Goal: Task Accomplishment & Management: Use online tool/utility

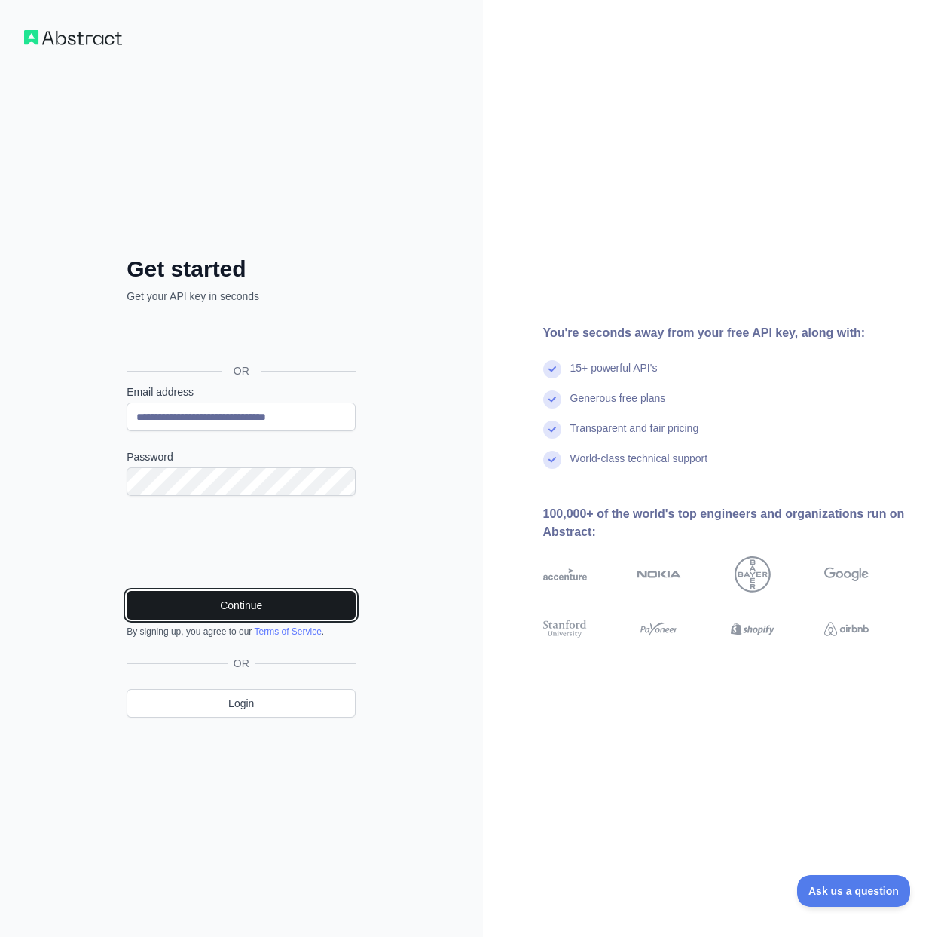
click at [292, 599] on button "Continue" at bounding box center [241, 605] width 229 height 29
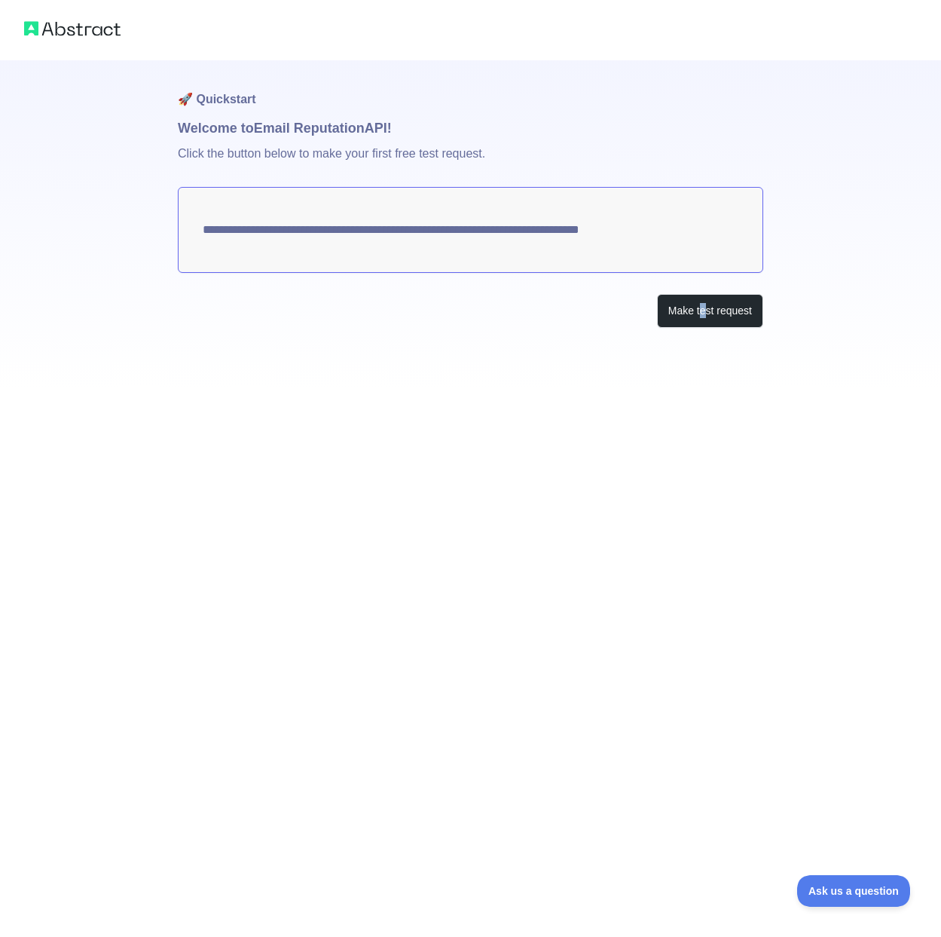
drag, startPoint x: 442, startPoint y: 186, endPoint x: 702, endPoint y: 551, distance: 447.9
click at [702, 570] on div "**********" at bounding box center [470, 468] width 941 height 937
click at [696, 310] on button "Make test request" at bounding box center [710, 311] width 106 height 34
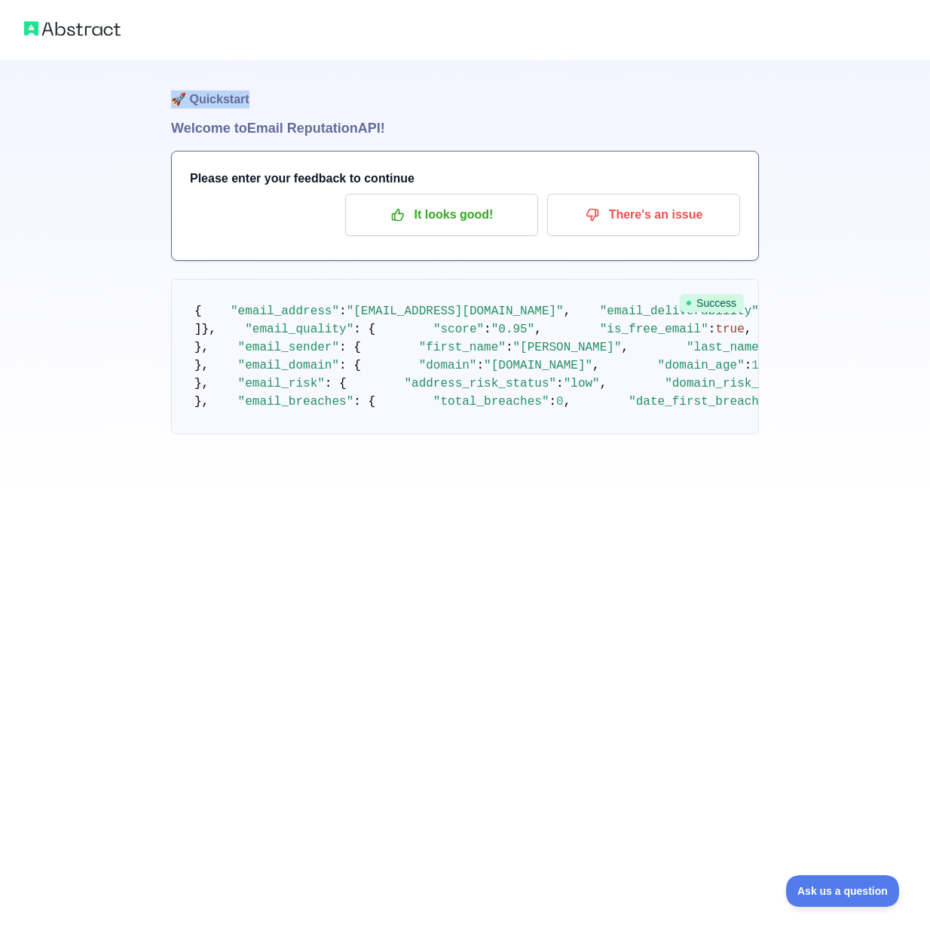
click at [598, 375] on pre "{ "email_address" : "[EMAIL_ADDRESS][DOMAIN_NAME]" , "email_deliverability" : {…" at bounding box center [465, 356] width 588 height 155
drag, startPoint x: 395, startPoint y: 219, endPoint x: 298, endPoint y: 225, distance: 96.6
click at [298, 225] on div "It looks good! There's an issue" at bounding box center [465, 215] width 550 height 42
click at [415, 224] on p "It looks good!" at bounding box center [441, 215] width 170 height 26
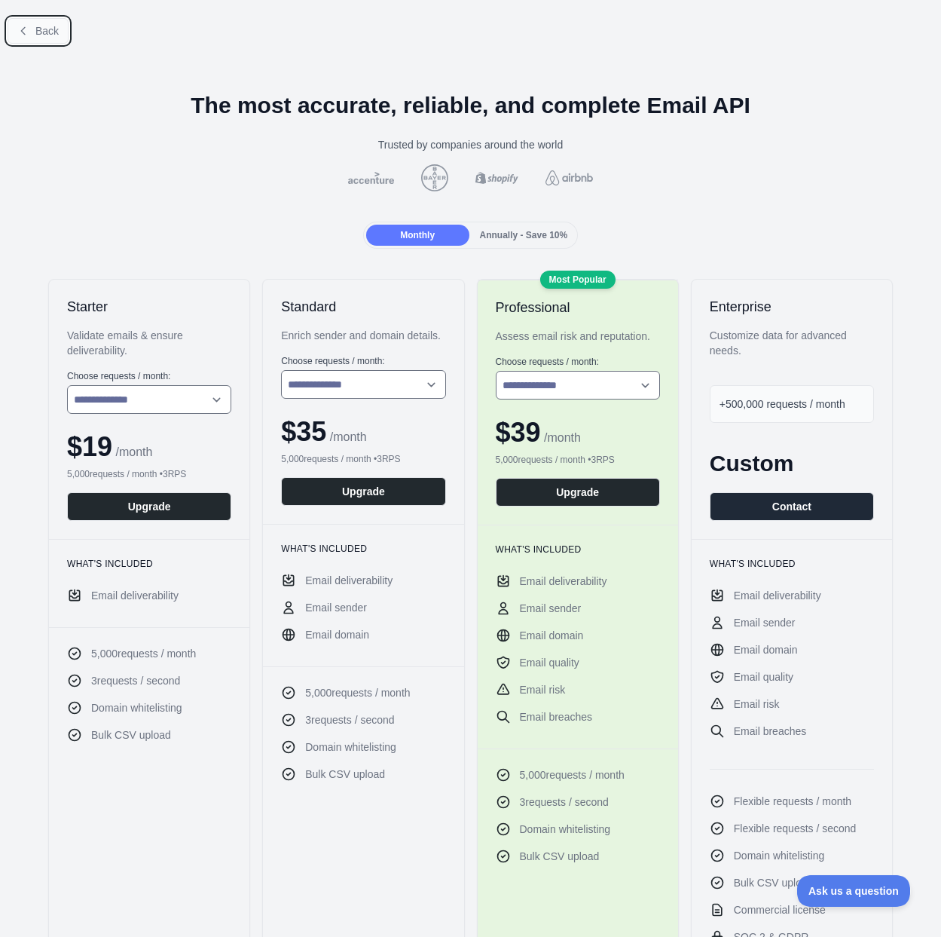
click at [32, 24] on button "Back" at bounding box center [38, 31] width 61 height 26
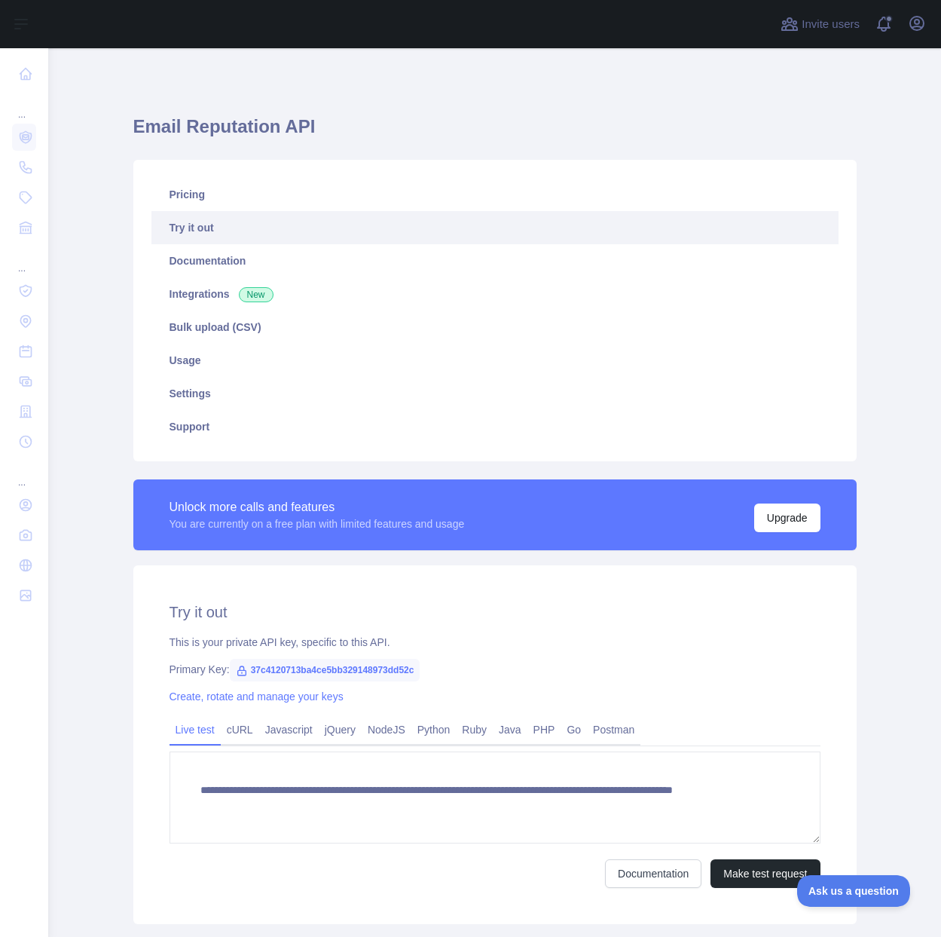
click at [361, 666] on span "37c4120713ba4ce5bb329148973dd52c" at bounding box center [325, 670] width 191 height 23
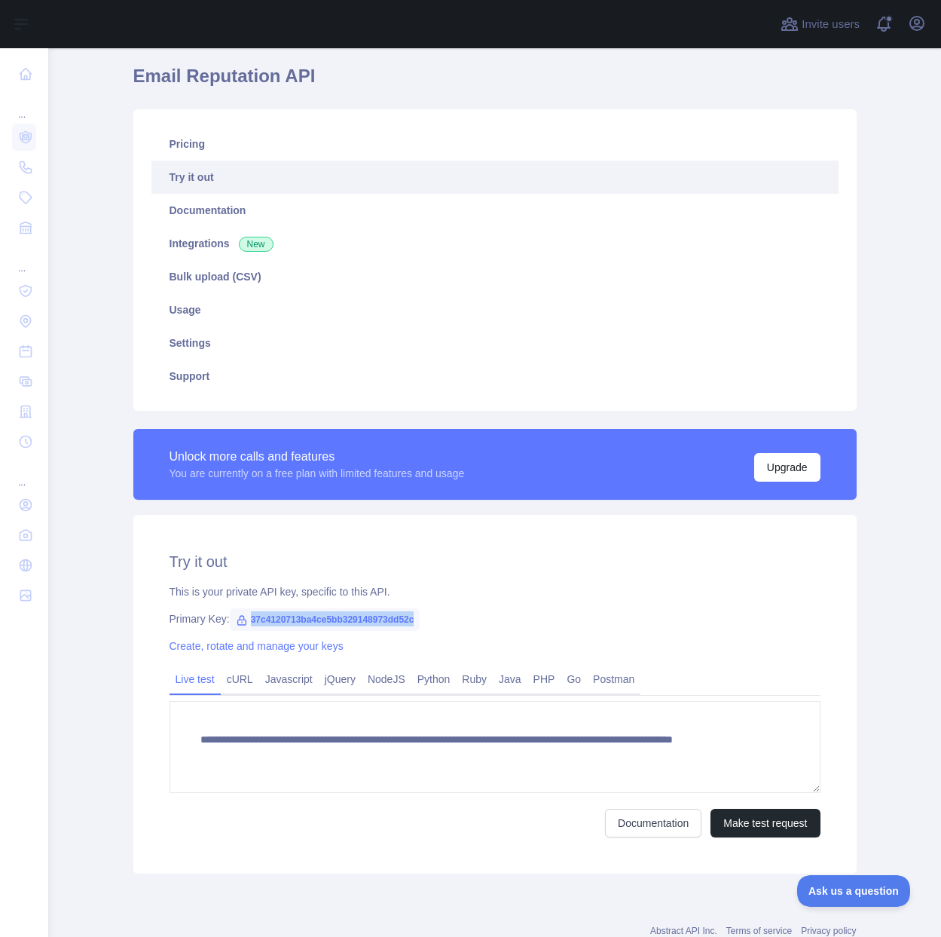
scroll to position [99, 0]
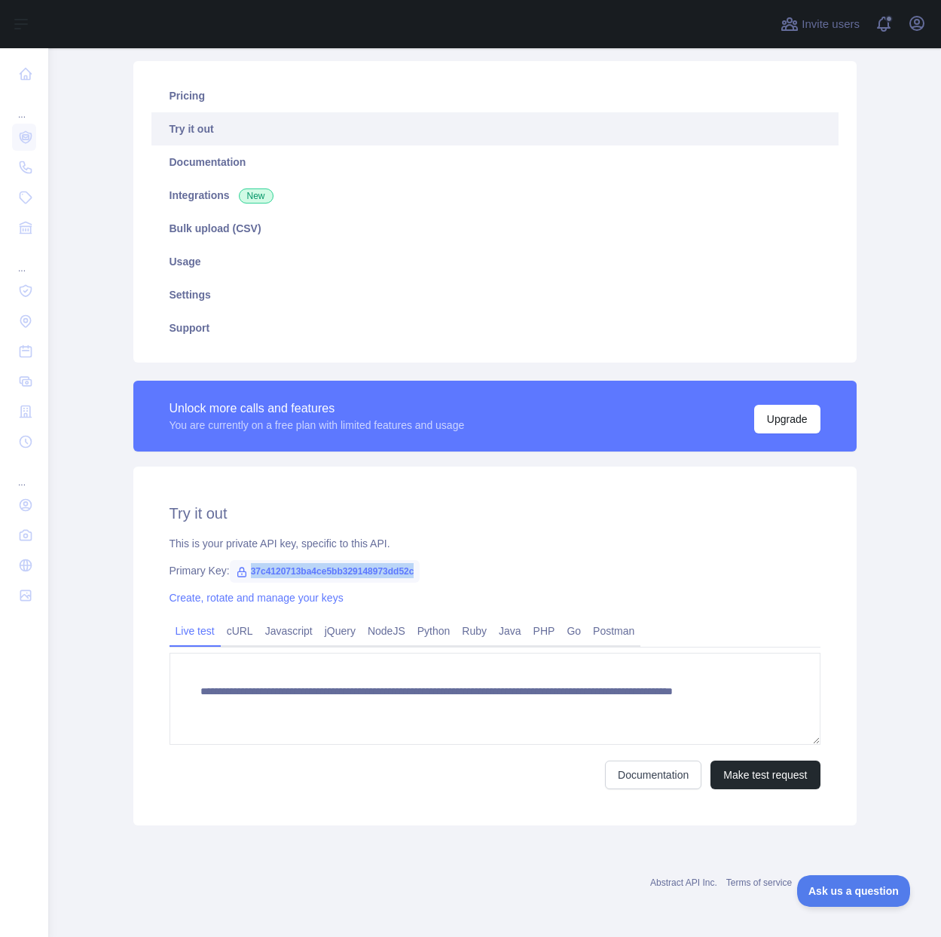
copy span "37c4120713ba4ce5bb329148973dd52c"
